Goal: Task Accomplishment & Management: Manage account settings

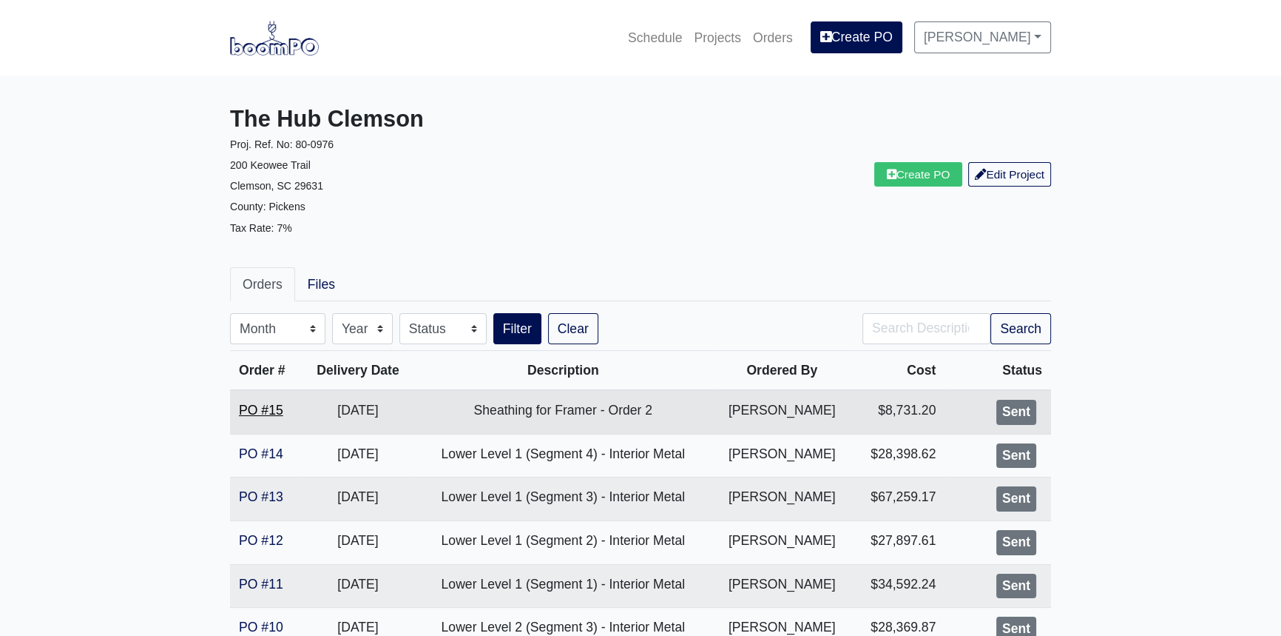
click at [258, 408] on link "PO #15" at bounding box center [261, 409] width 44 height 15
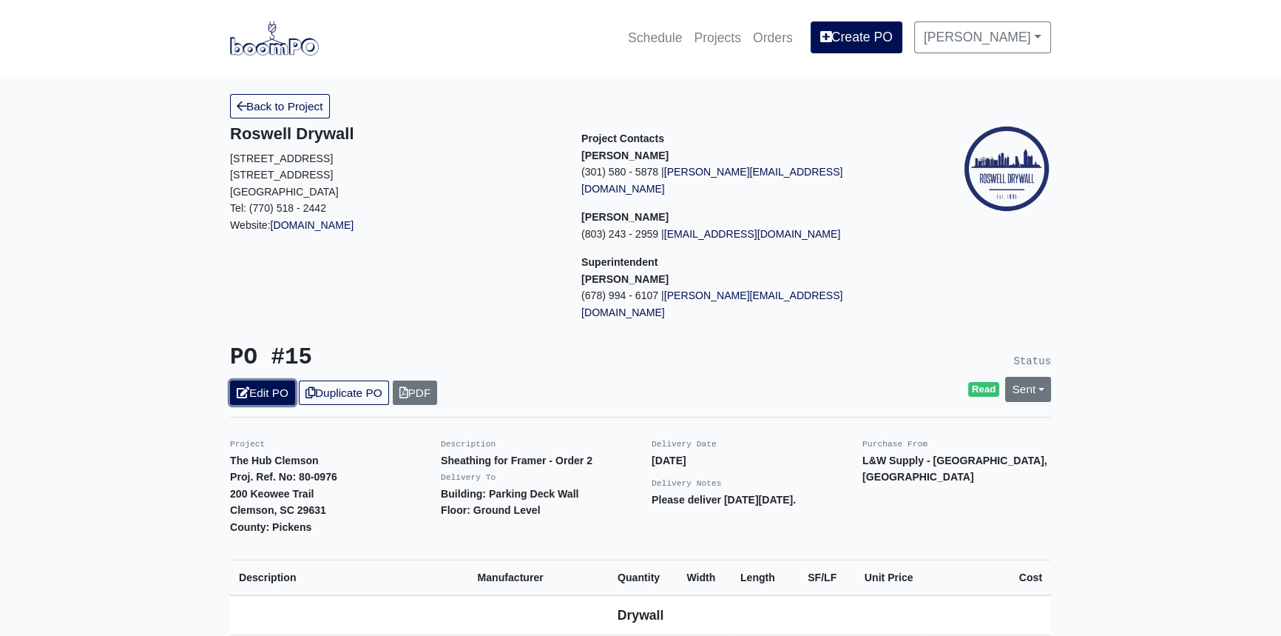
click at [285, 380] on link "Edit PO" at bounding box center [262, 392] width 65 height 24
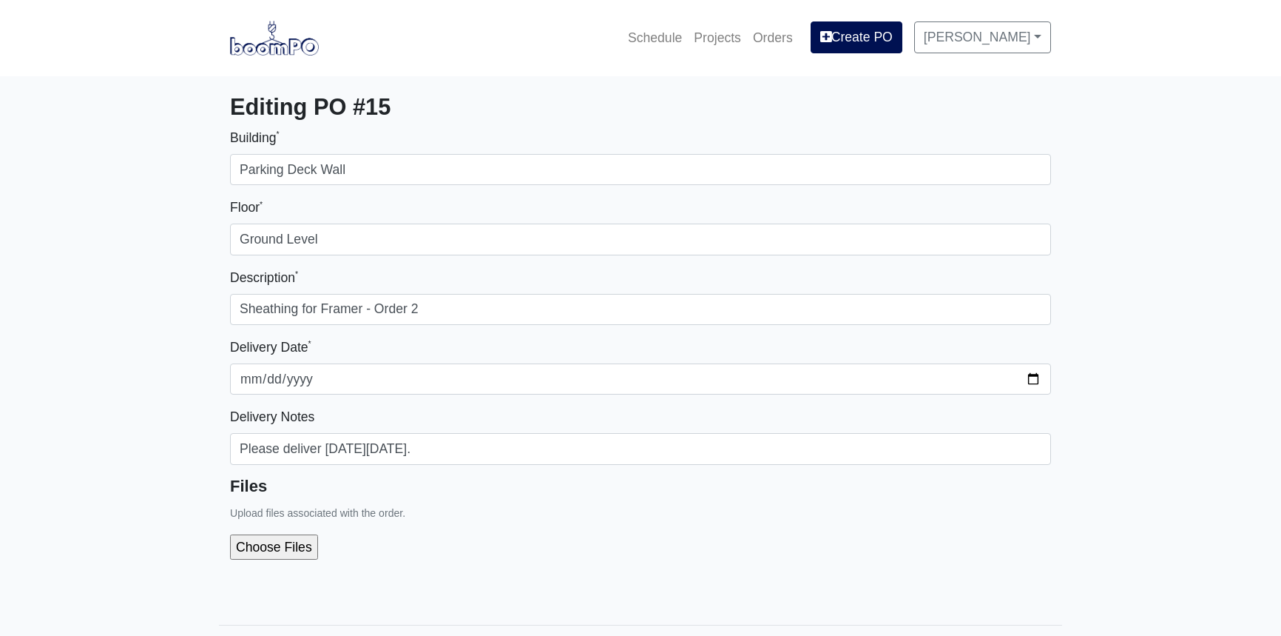
select select
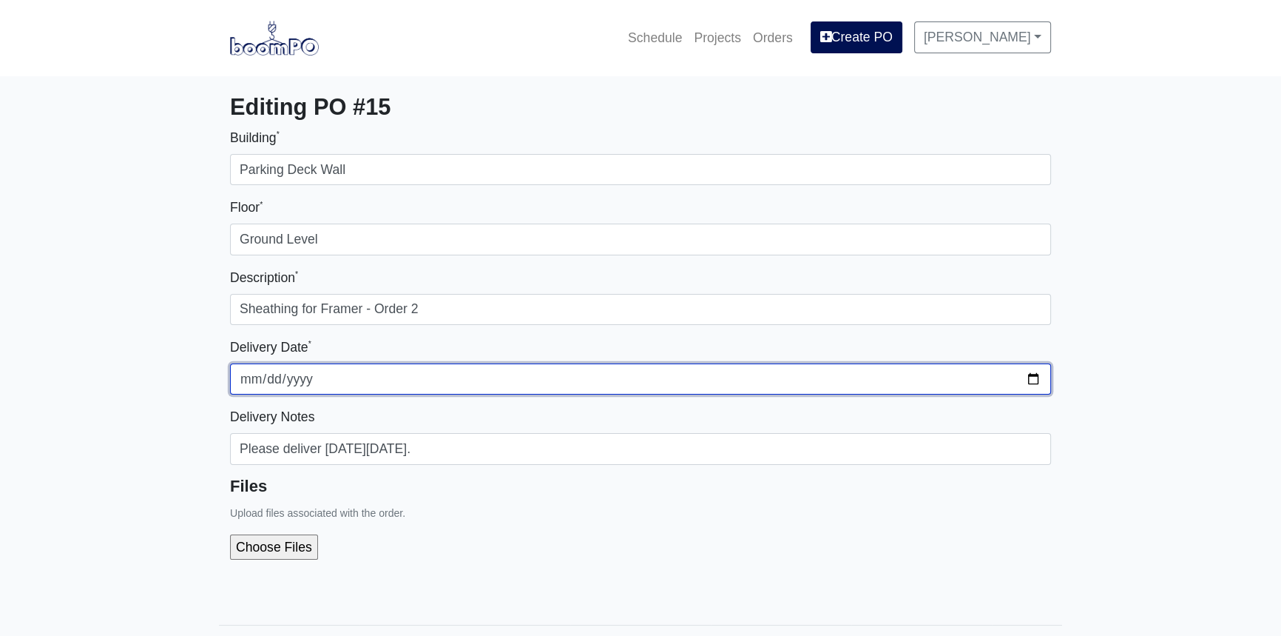
click at [1037, 377] on input "2025-09-30" at bounding box center [640, 378] width 821 height 31
type input "2025-10-01"
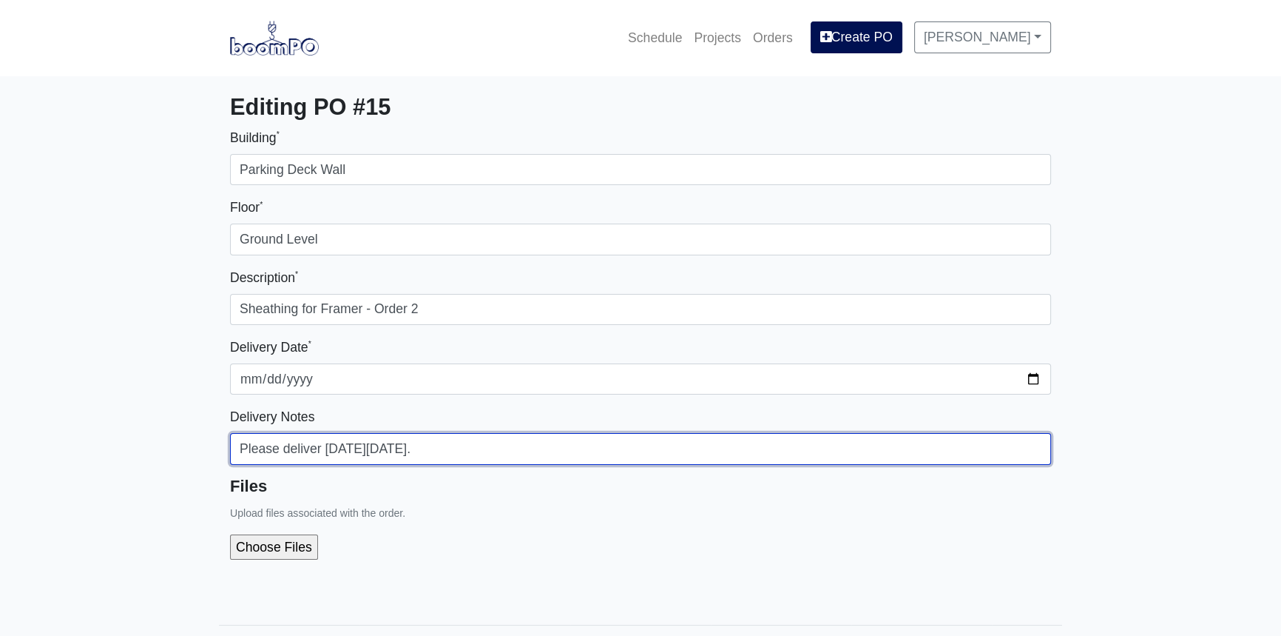
drag, startPoint x: 420, startPoint y: 447, endPoint x: 397, endPoint y: 447, distance: 22.9
click at [397, 447] on input "Please deliver on Tuesday 9/30/2025." at bounding box center [640, 448] width 821 height 31
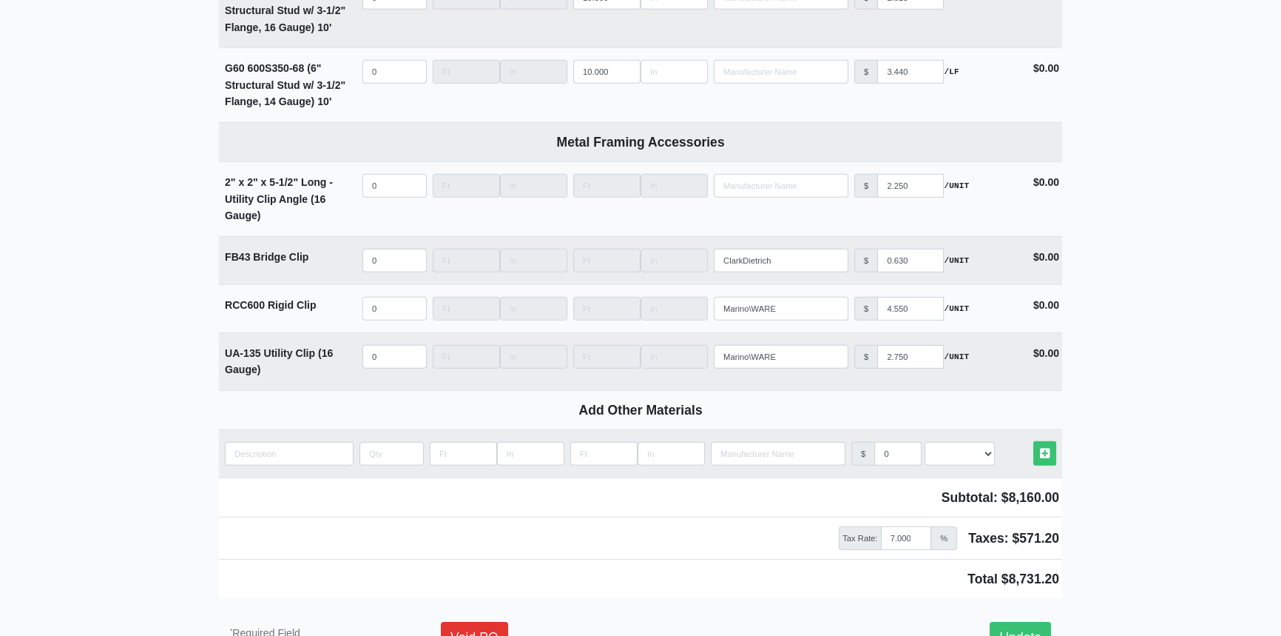
scroll to position [5744, 0]
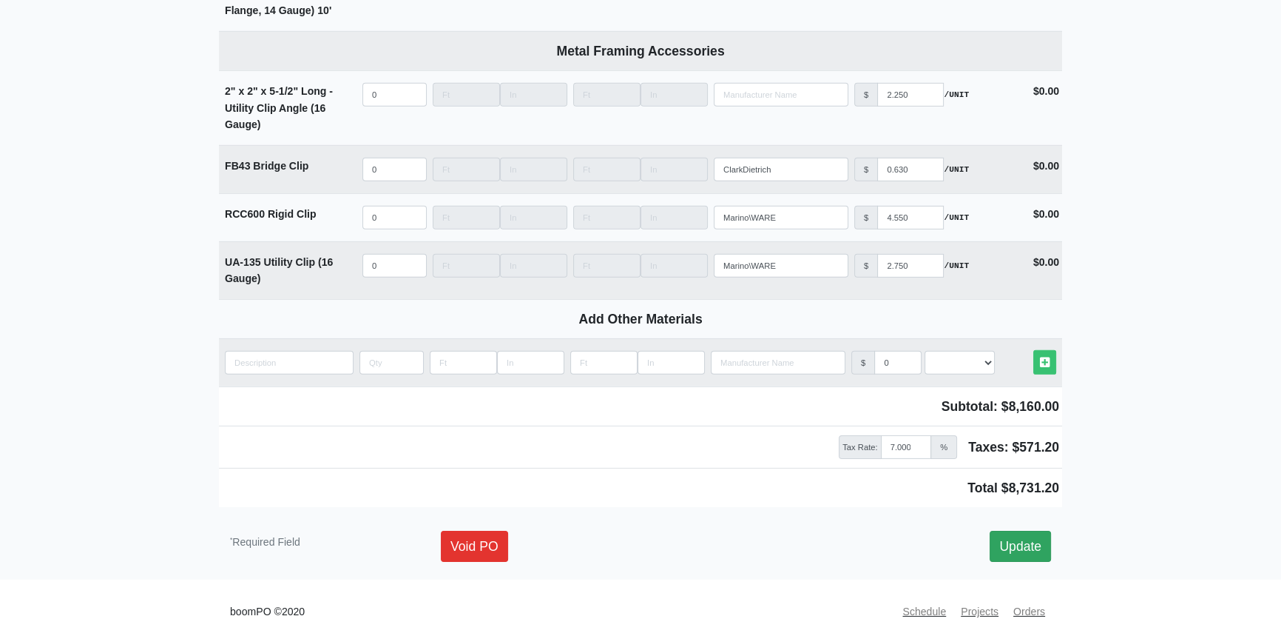
type input "Please deliver on Tuesday 10/01/2025."
click at [1025, 530] on link "Update" at bounding box center [1020, 545] width 61 height 31
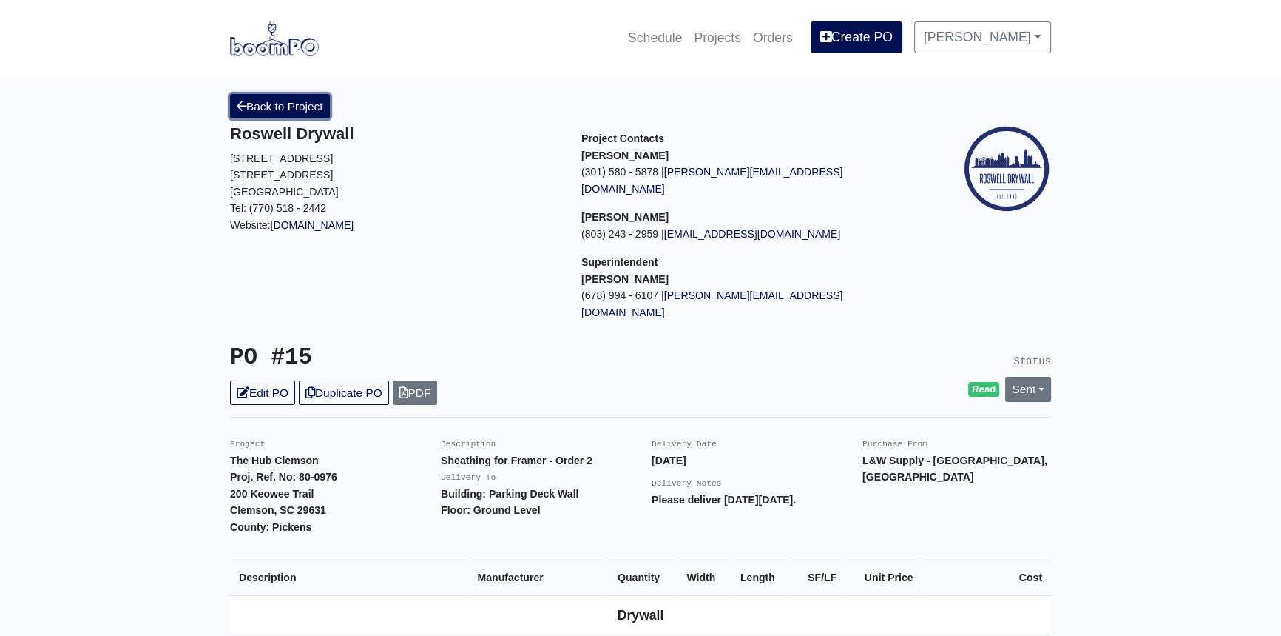
click at [313, 101] on link "Back to Project" at bounding box center [280, 106] width 100 height 24
